Goal: Task Accomplishment & Management: Manage account settings

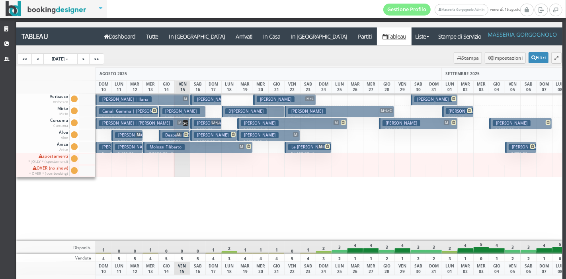
scroll to position [0, 26]
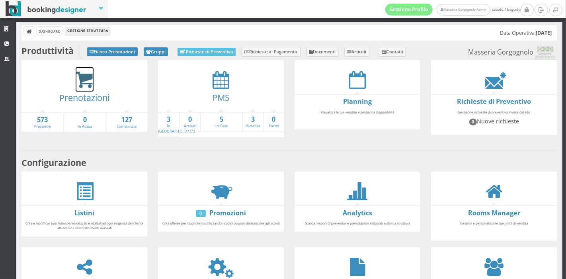
click at [83, 76] on icon at bounding box center [85, 80] width 18 height 18
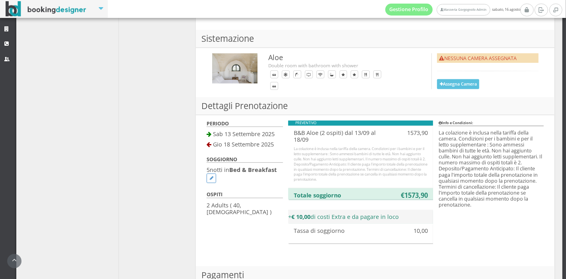
scroll to position [535, 0]
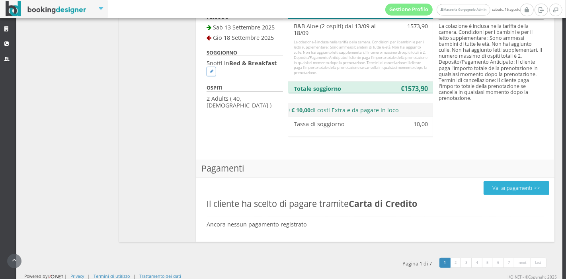
click at [498, 185] on button "Vai ai pagamenti >>" at bounding box center [517, 188] width 66 height 14
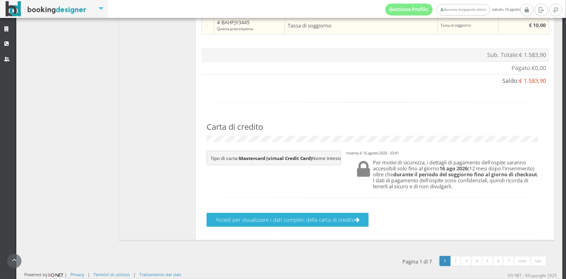
click at [343, 220] on button "Accedi per visualizzare i dati completi della carta di credito" at bounding box center [288, 220] width 162 height 14
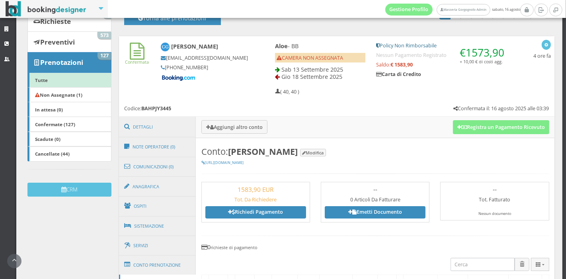
scroll to position [79, 0]
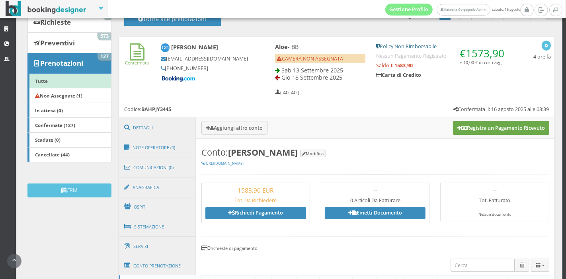
click at [471, 129] on button "Registra un Pagamento Ricevuto" at bounding box center [501, 128] width 96 height 14
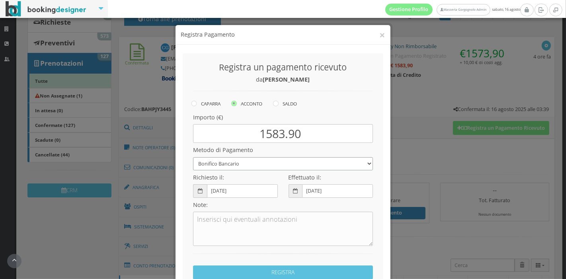
click at [342, 157] on select "Bonifico Bancario Carta di Credito Pay By Link Contanti Assegno Bancario Assegn…" at bounding box center [283, 163] width 180 height 13
select select
click at [193, 157] on select "Bonifico Bancario Carta di Credito Pay By Link Contanti Assegno Bancario Assegn…" at bounding box center [283, 163] width 180 height 13
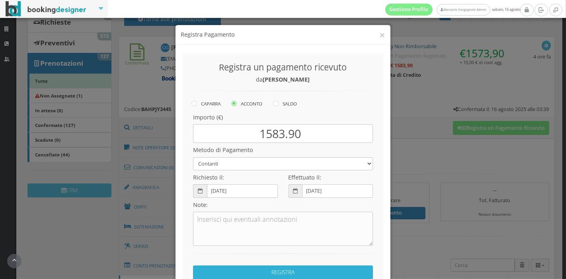
click at [276, 267] on button "REGISTRA" at bounding box center [283, 273] width 180 height 14
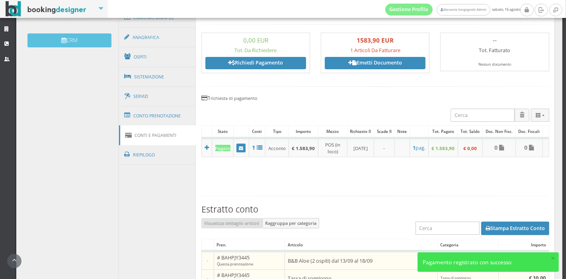
scroll to position [246, 0]
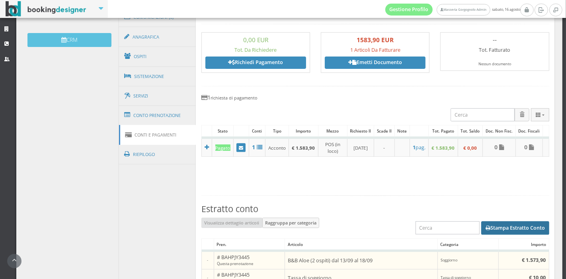
click at [502, 225] on button "Stampa Estratto Conto" at bounding box center [515, 228] width 68 height 14
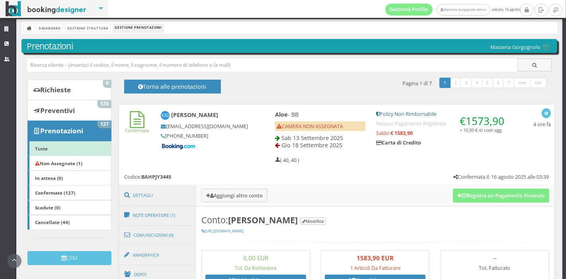
scroll to position [0, 0]
